Goal: Find contact information: Find contact information

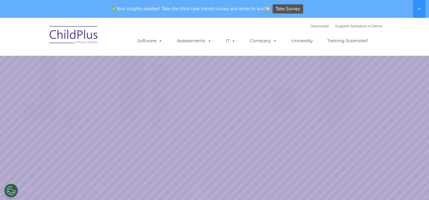
select select "MEDIUM"
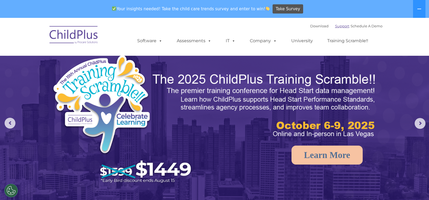
click at [335, 26] on link "Support" at bounding box center [342, 26] width 14 height 4
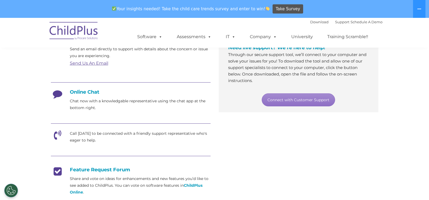
scroll to position [109, 0]
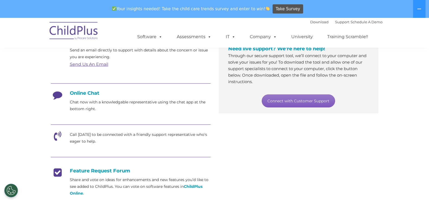
click at [289, 101] on link "Connect with Customer Support" at bounding box center [298, 100] width 73 height 13
click at [292, 99] on link "Connect with Customer Support" at bounding box center [298, 100] width 73 height 13
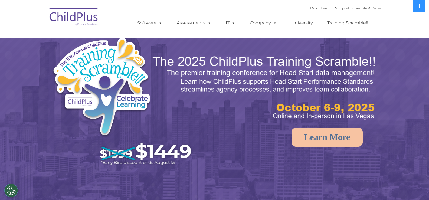
select select "MEDIUM"
